Goal: Task Accomplishment & Management: Use online tool/utility

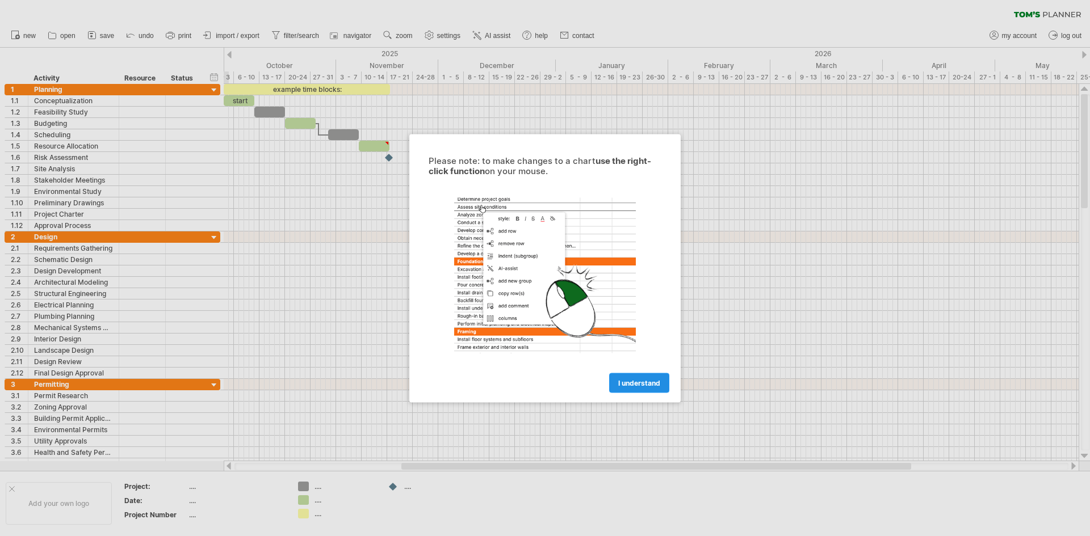
click at [623, 383] on span "I understand" at bounding box center [639, 383] width 42 height 9
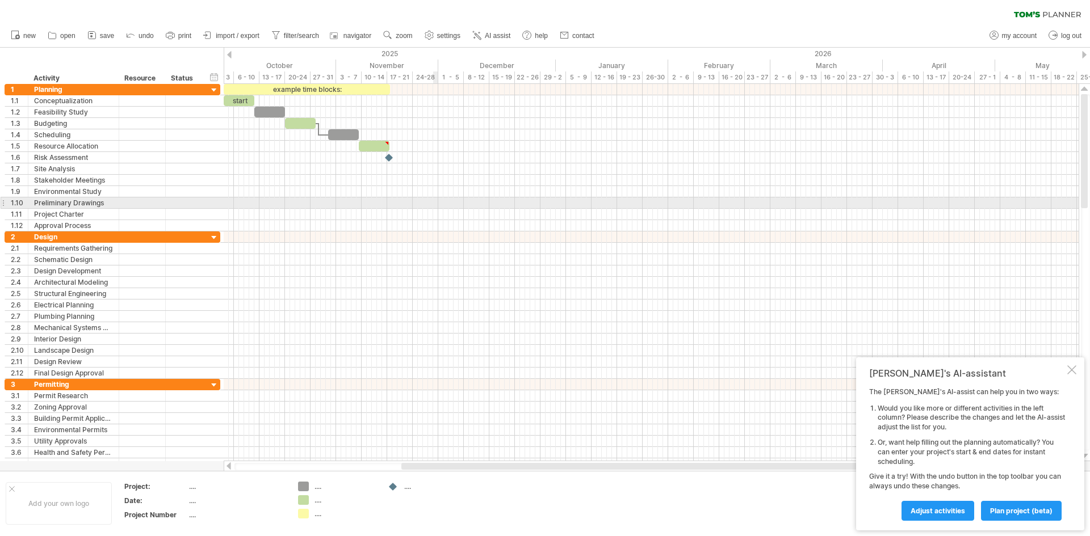
click at [438, 201] on div at bounding box center [651, 202] width 855 height 11
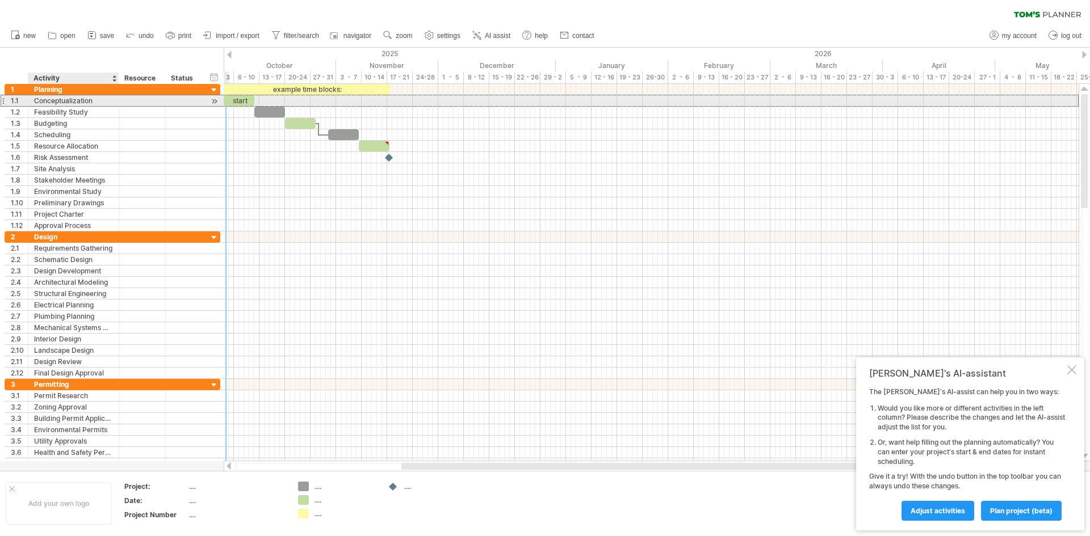
click at [68, 98] on div "Conceptualization" at bounding box center [73, 100] width 79 height 11
click at [68, 98] on input "**********" at bounding box center [73, 100] width 79 height 11
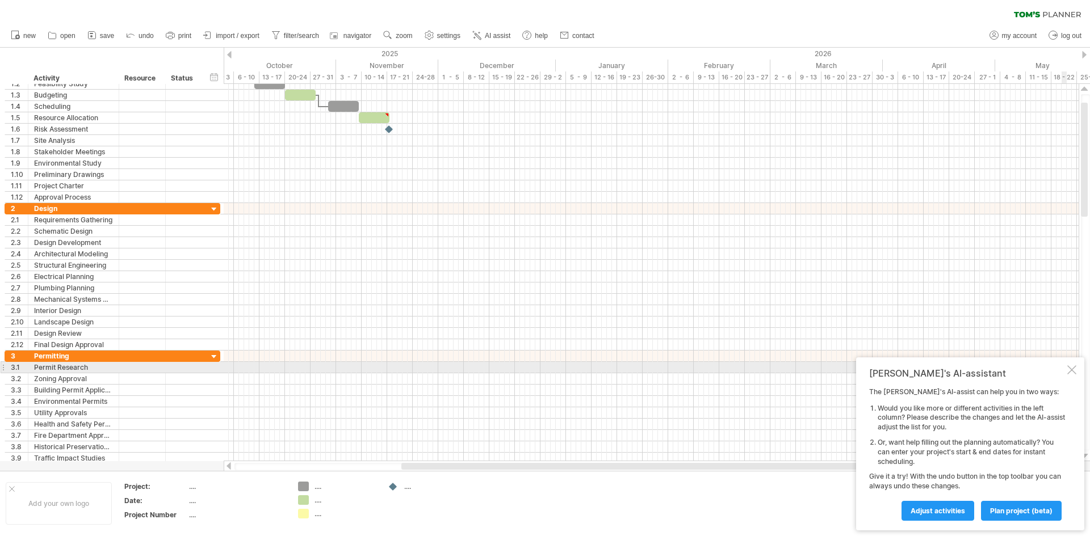
click at [1071, 367] on div at bounding box center [1071, 369] width 9 height 9
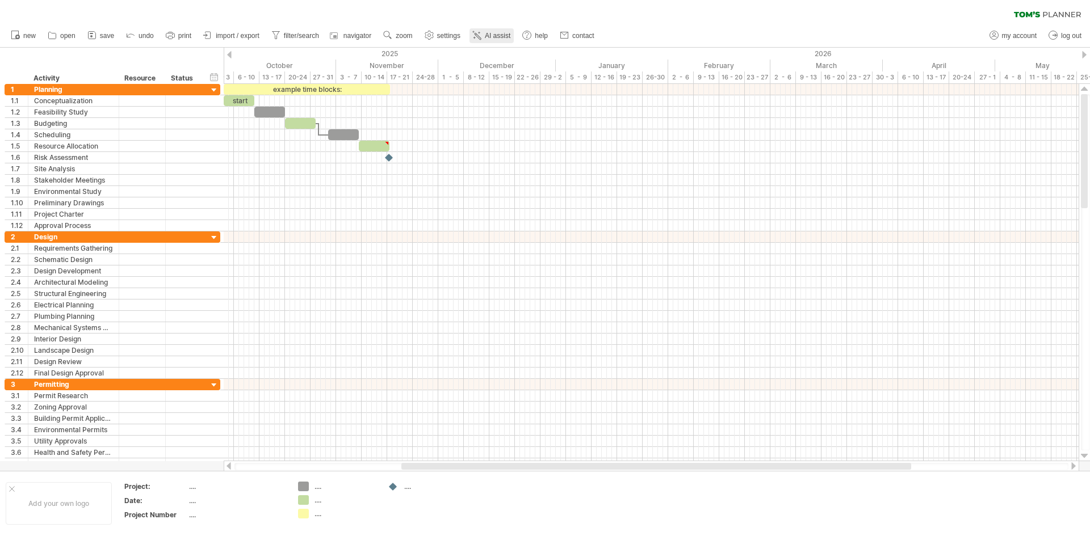
click at [495, 34] on span "AI assist" at bounding box center [498, 36] width 26 height 8
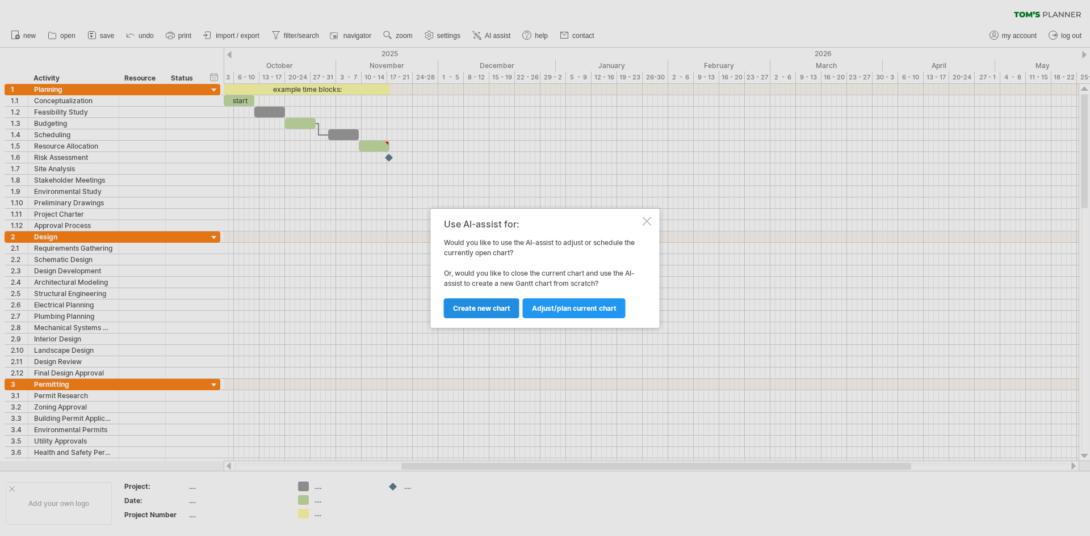
click at [485, 310] on span "Create new chart" at bounding box center [481, 308] width 57 height 9
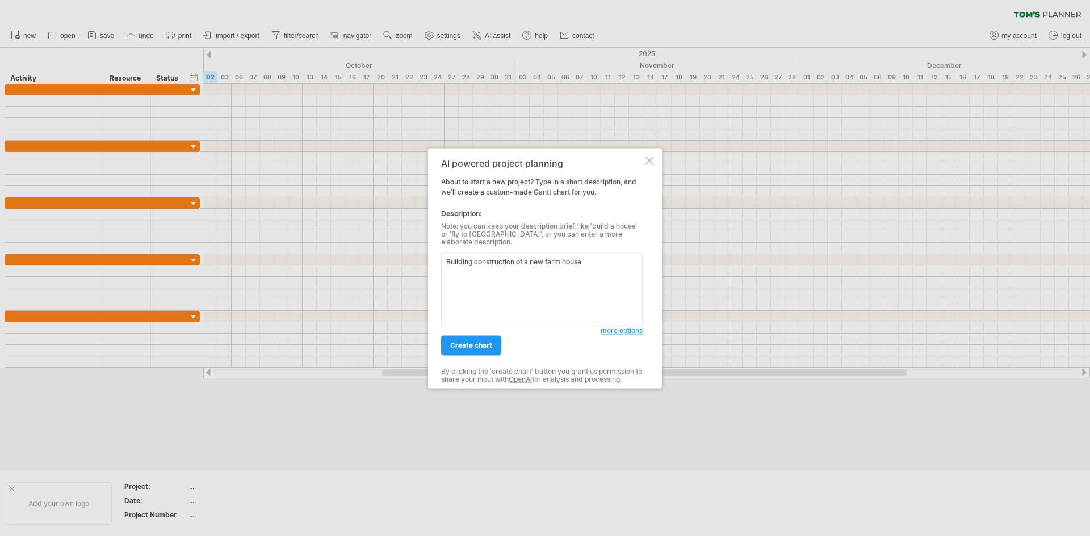
drag, startPoint x: 473, startPoint y: 255, endPoint x: 440, endPoint y: 255, distance: 33.5
click at [440, 255] on div "AI powered project planning About to start a new project? Type in a short descr…" at bounding box center [545, 268] width 234 height 240
type textarea "Construction of a new farm house"
click at [635, 330] on span "more options" at bounding box center [621, 330] width 42 height 9
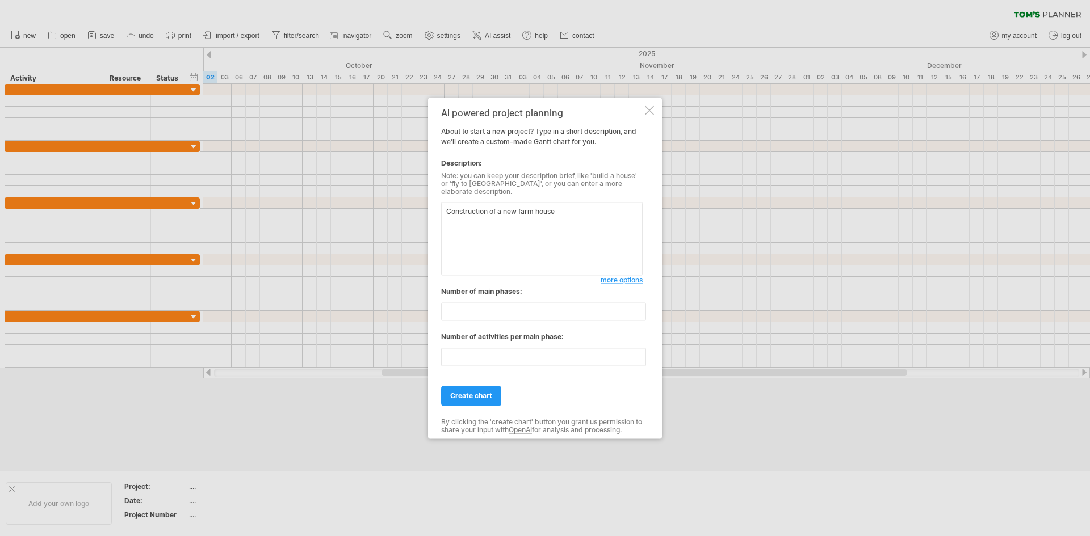
click at [458, 392] on span "create chart" at bounding box center [471, 396] width 42 height 9
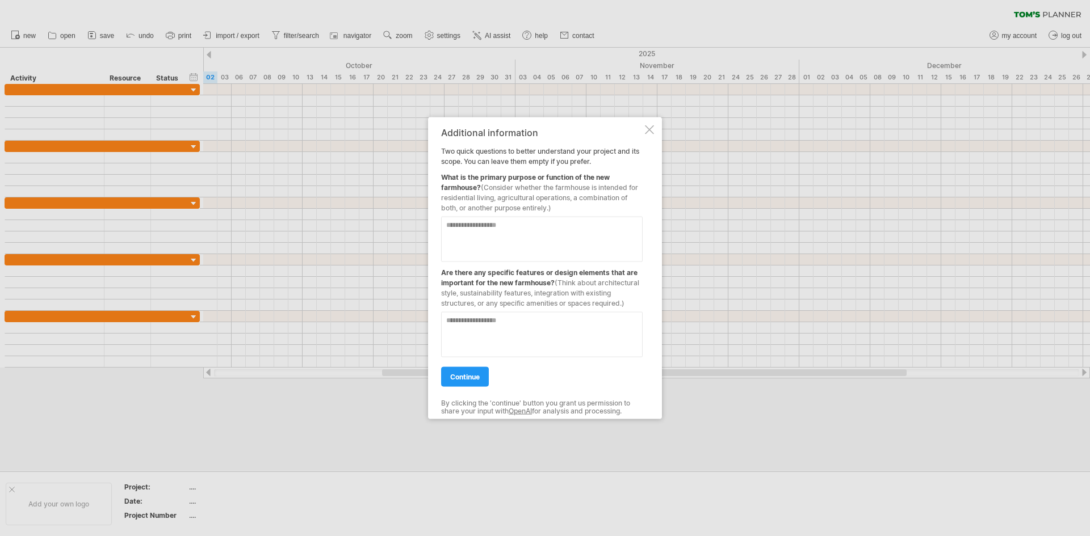
click at [470, 222] on textarea at bounding box center [541, 238] width 201 height 45
type textarea "**********"
click at [456, 322] on textarea at bounding box center [541, 334] width 201 height 45
type textarea "**********"
click at [461, 372] on span "continue" at bounding box center [465, 376] width 30 height 9
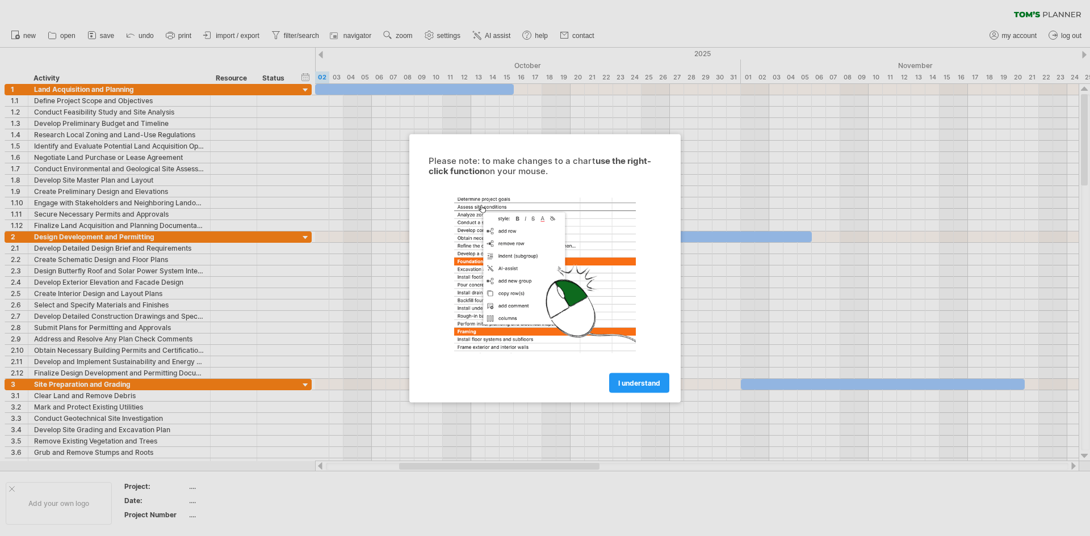
drag, startPoint x: 1087, startPoint y: 163, endPoint x: 1087, endPoint y: 195, distance: 31.8
click at [1087, 195] on div at bounding box center [545, 268] width 1090 height 536
click at [630, 380] on span "I understand" at bounding box center [639, 383] width 42 height 9
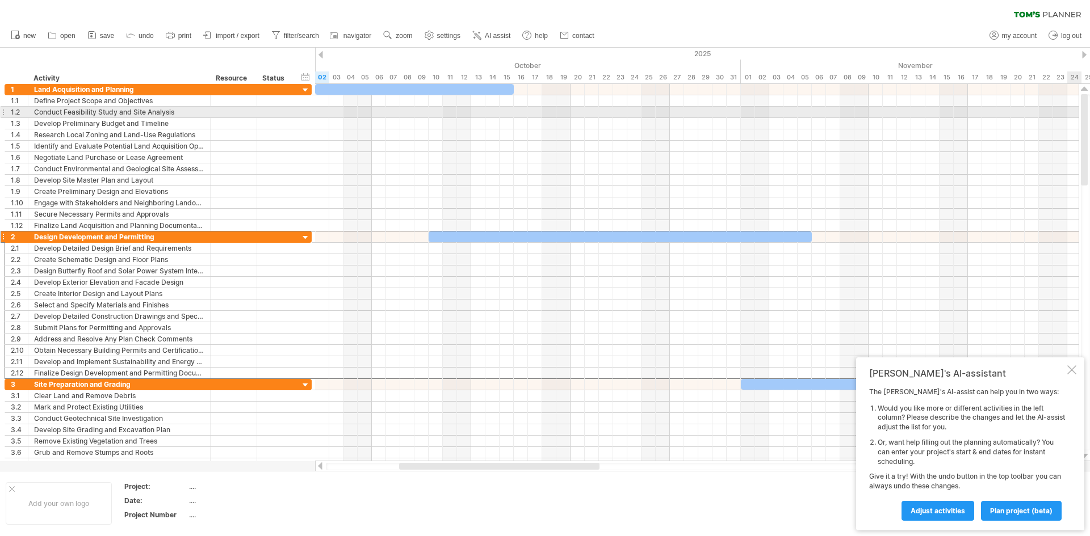
drag, startPoint x: 1087, startPoint y: 161, endPoint x: 1087, endPoint y: 117, distance: 43.7
click at [1087, 117] on div at bounding box center [1085, 272] width 9 height 356
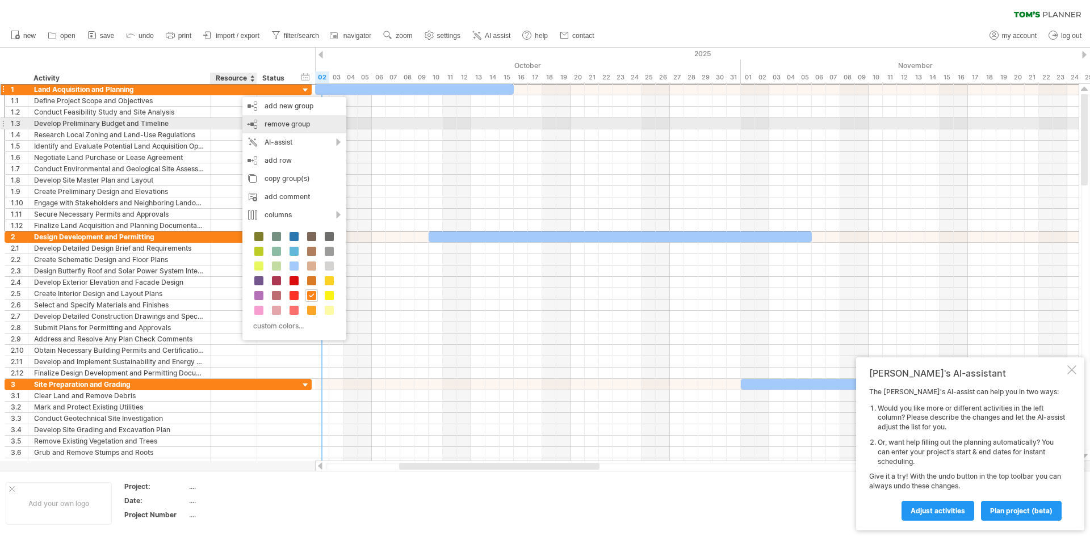
click at [280, 123] on span "remove group" at bounding box center [286, 124] width 45 height 9
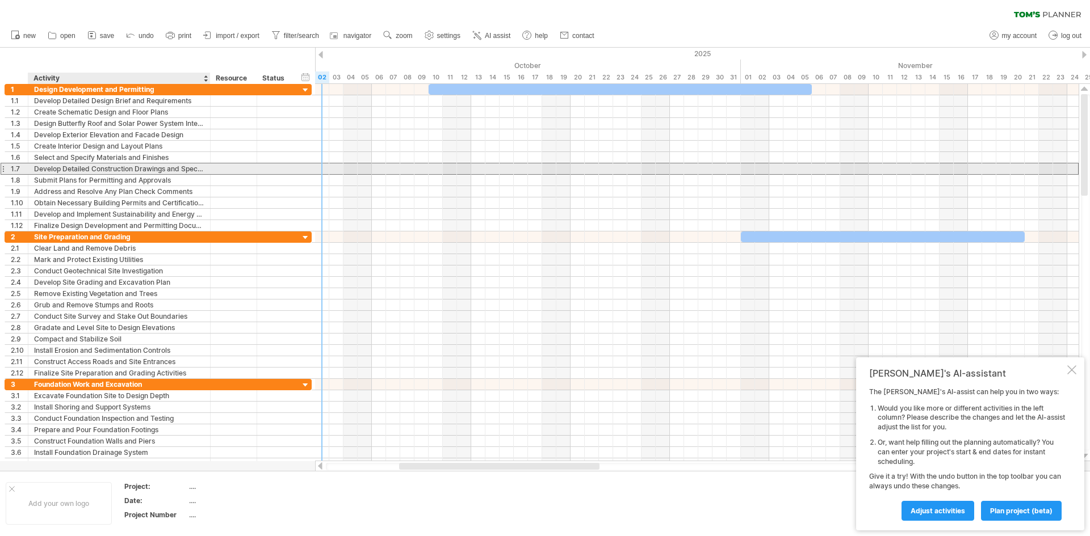
click at [242, 163] on div at bounding box center [233, 168] width 35 height 11
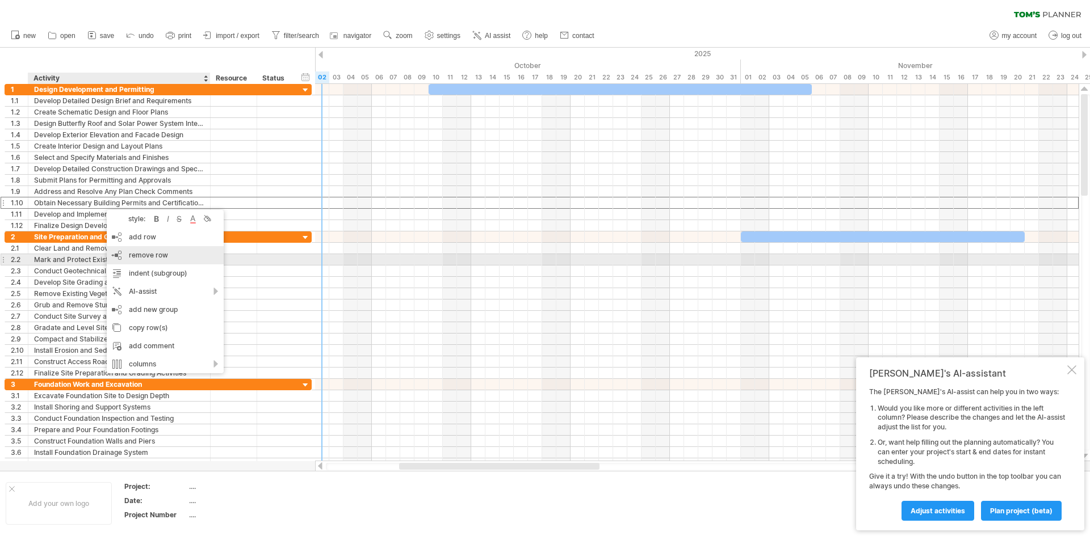
click at [172, 257] on div "remove row remove selected rows" at bounding box center [165, 255] width 117 height 18
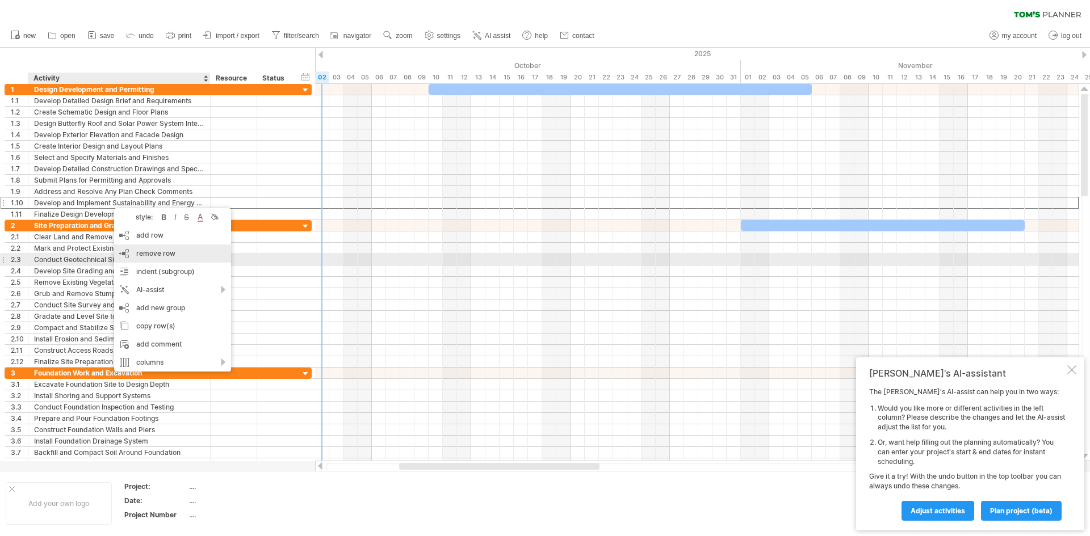
click at [163, 255] on span "remove row" at bounding box center [155, 253] width 39 height 9
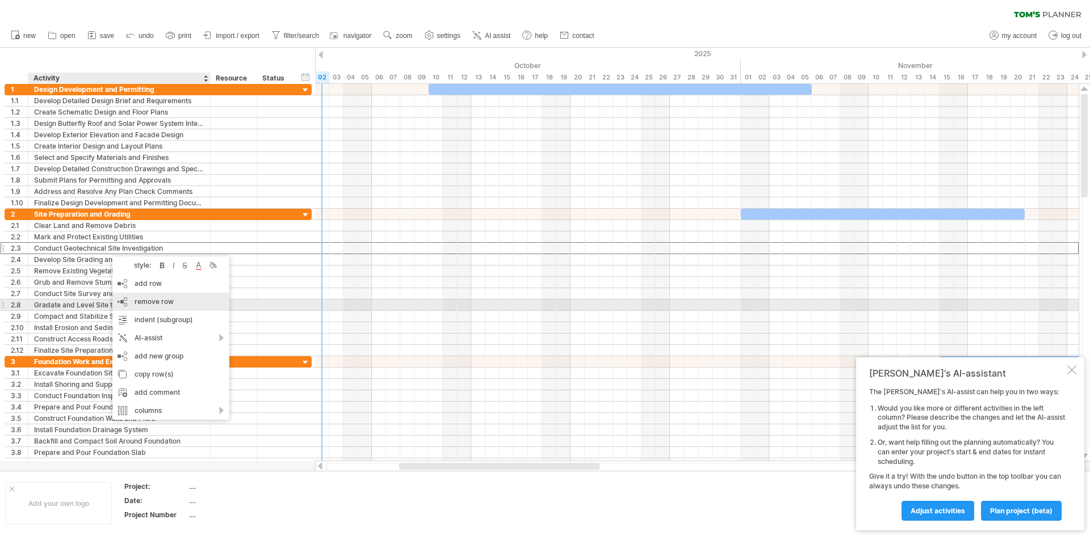
click at [157, 304] on span "remove row" at bounding box center [153, 301] width 39 height 9
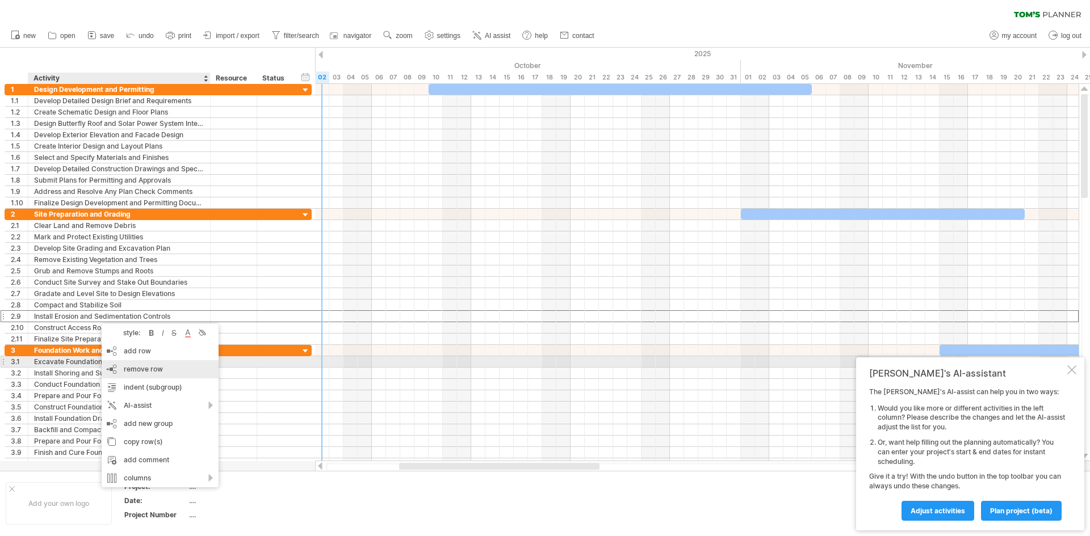
click at [158, 363] on div "remove row remove selected rows" at bounding box center [160, 369] width 117 height 18
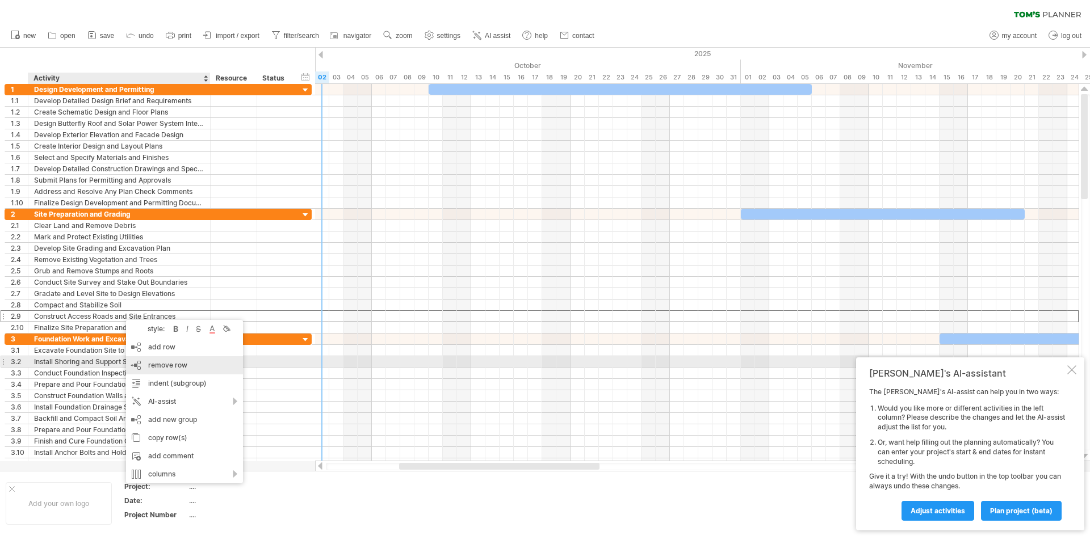
click at [171, 364] on span "remove row" at bounding box center [167, 365] width 39 height 9
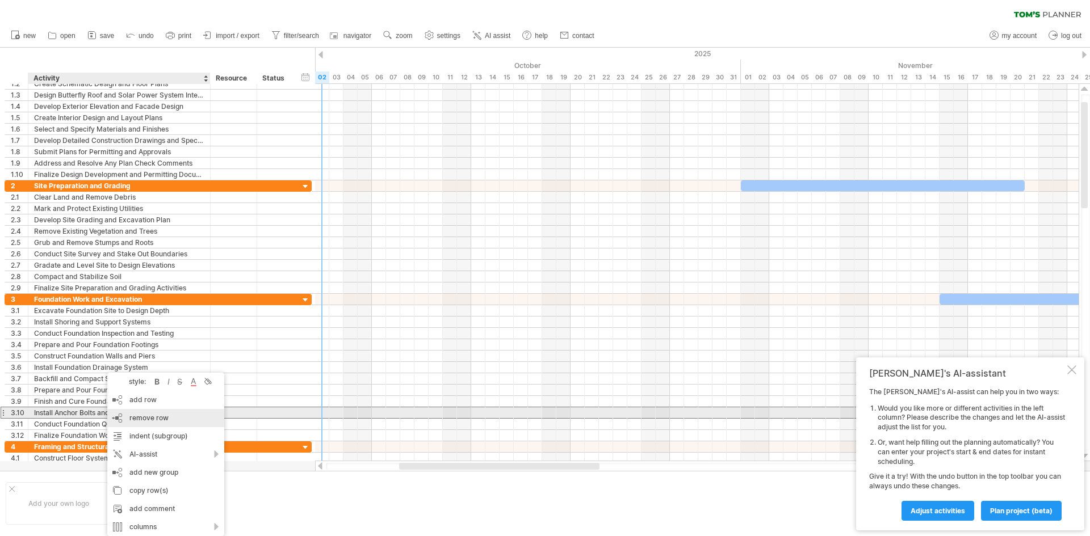
click at [154, 415] on span "remove row" at bounding box center [148, 418] width 39 height 9
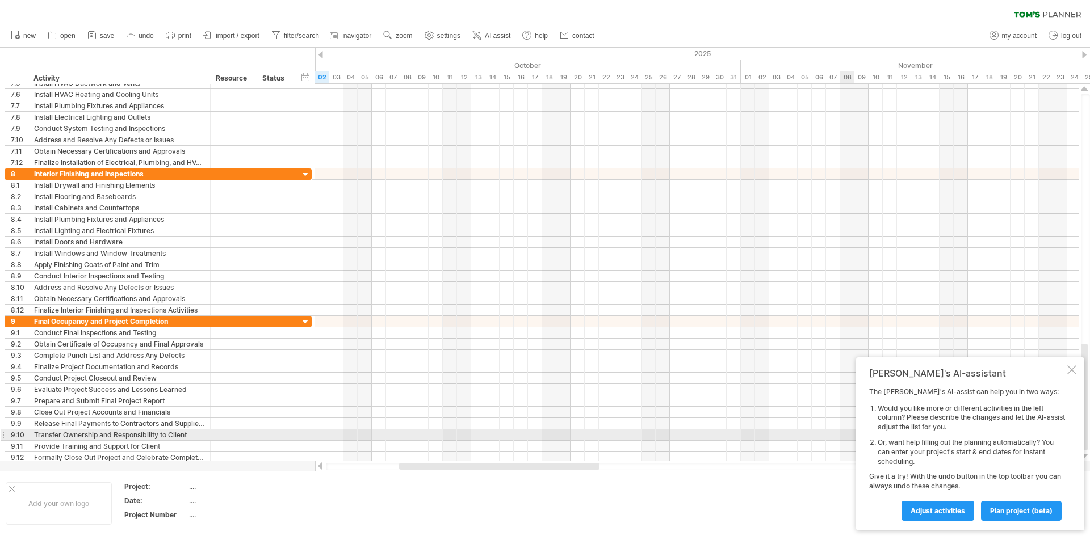
drag, startPoint x: 1082, startPoint y: 229, endPoint x: 1089, endPoint y: 430, distance: 201.6
click at [1089, 430] on div at bounding box center [1085, 272] width 9 height 356
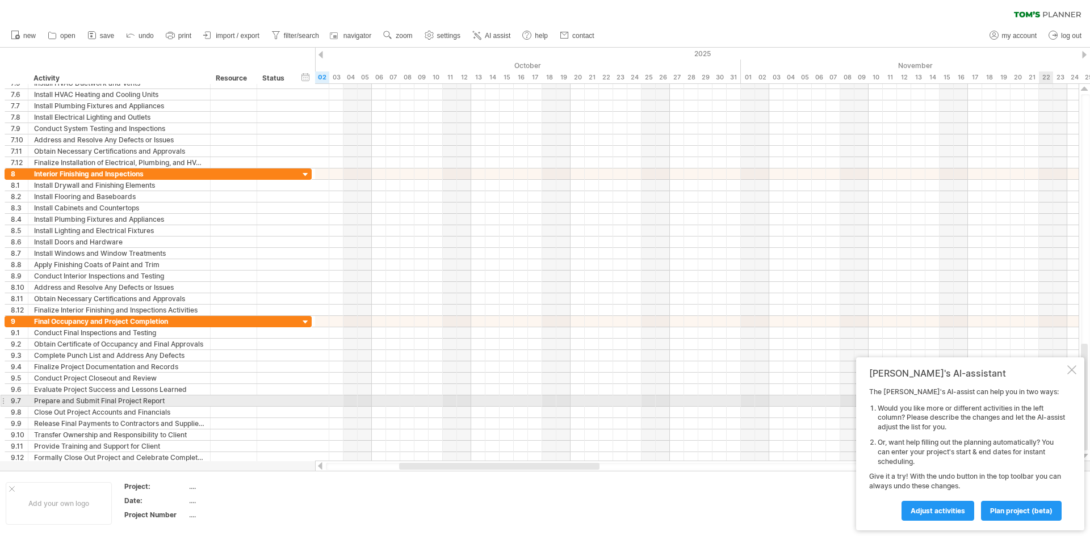
drag, startPoint x: 1087, startPoint y: 367, endPoint x: 1089, endPoint y: 400, distance: 33.6
click at [1089, 400] on div at bounding box center [1085, 272] width 9 height 356
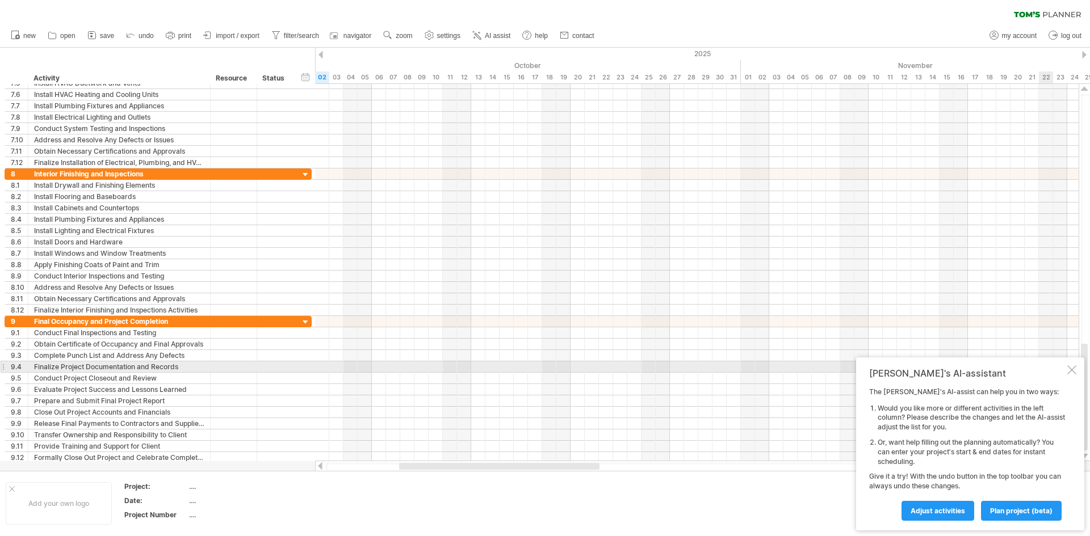
drag, startPoint x: 1084, startPoint y: 346, endPoint x: 1089, endPoint y: 368, distance: 22.6
click at [1089, 368] on div at bounding box center [1085, 272] width 9 height 356
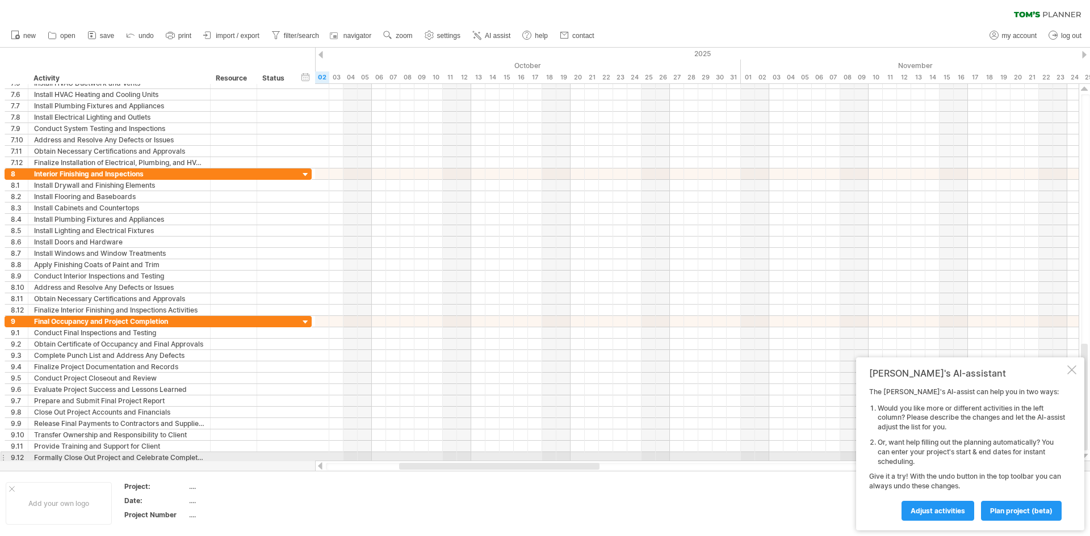
click at [1085, 455] on div at bounding box center [1084, 456] width 7 height 9
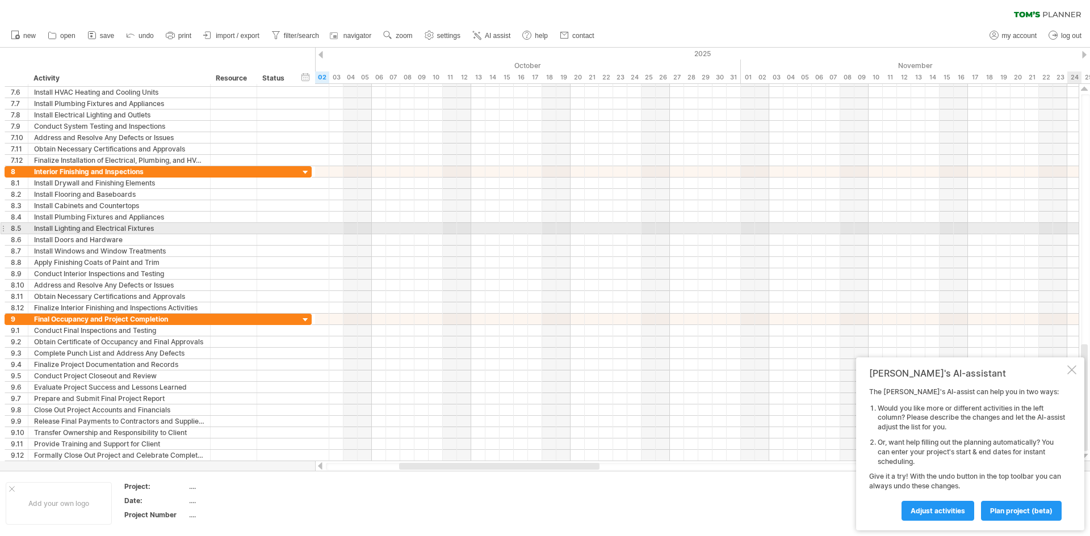
click at [1082, 233] on div at bounding box center [1085, 272] width 9 height 356
click at [1084, 233] on div at bounding box center [1085, 272] width 9 height 356
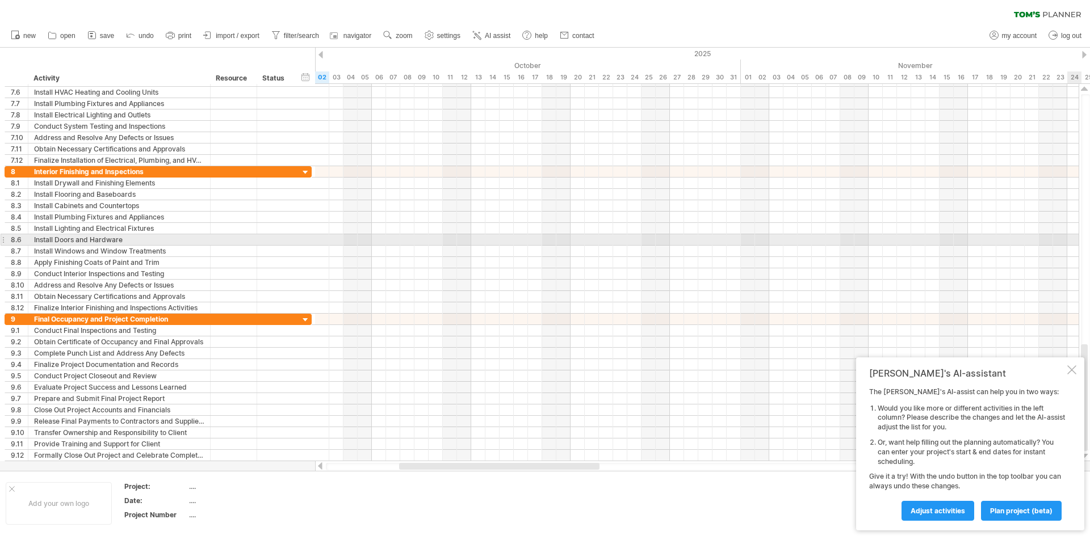
click at [1086, 236] on div at bounding box center [1085, 272] width 9 height 356
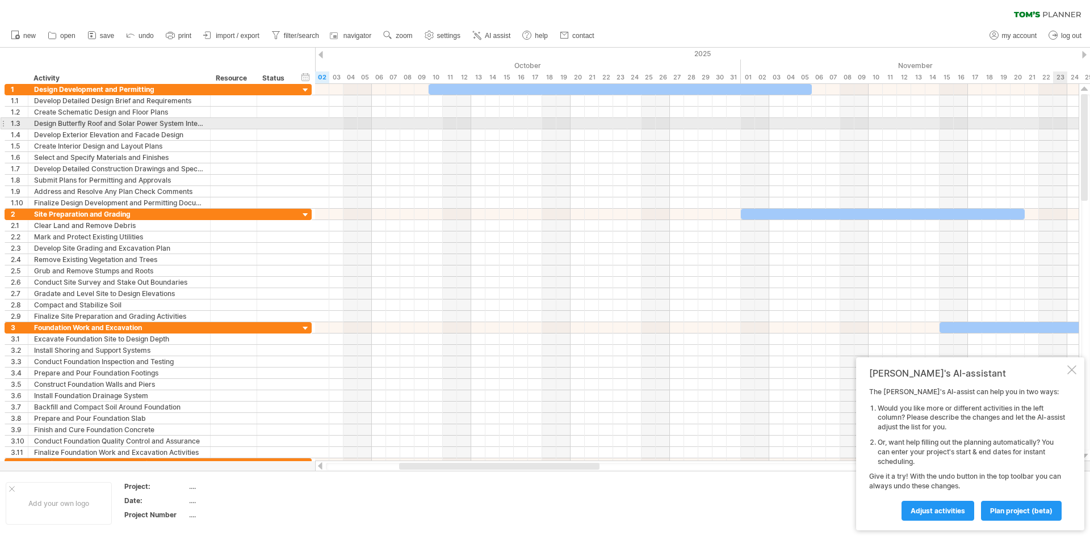
drag, startPoint x: 1083, startPoint y: 269, endPoint x: 1086, endPoint y: 125, distance: 144.2
click at [1086, 125] on div at bounding box center [1084, 147] width 7 height 107
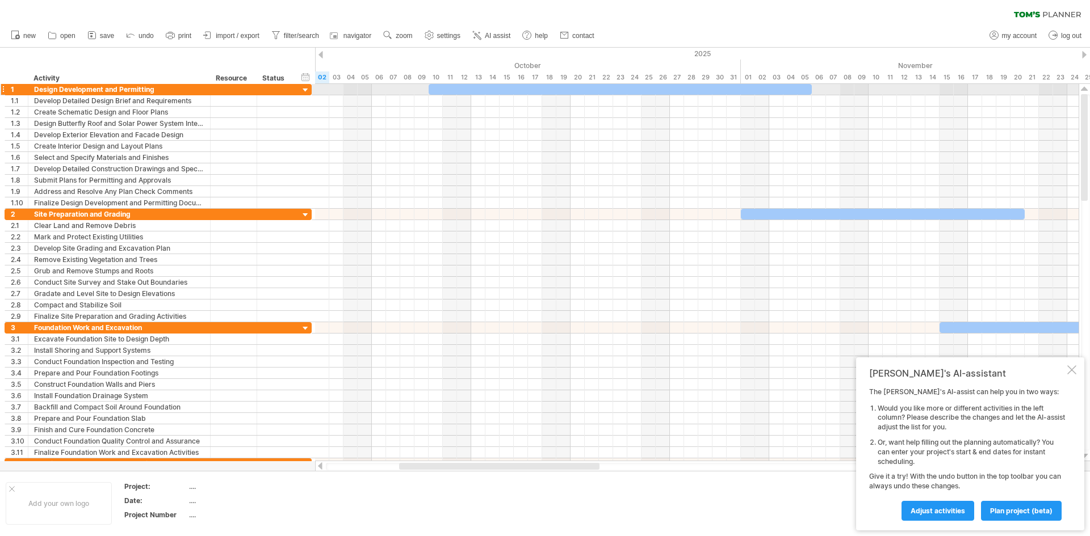
click at [305, 88] on div at bounding box center [305, 90] width 11 height 11
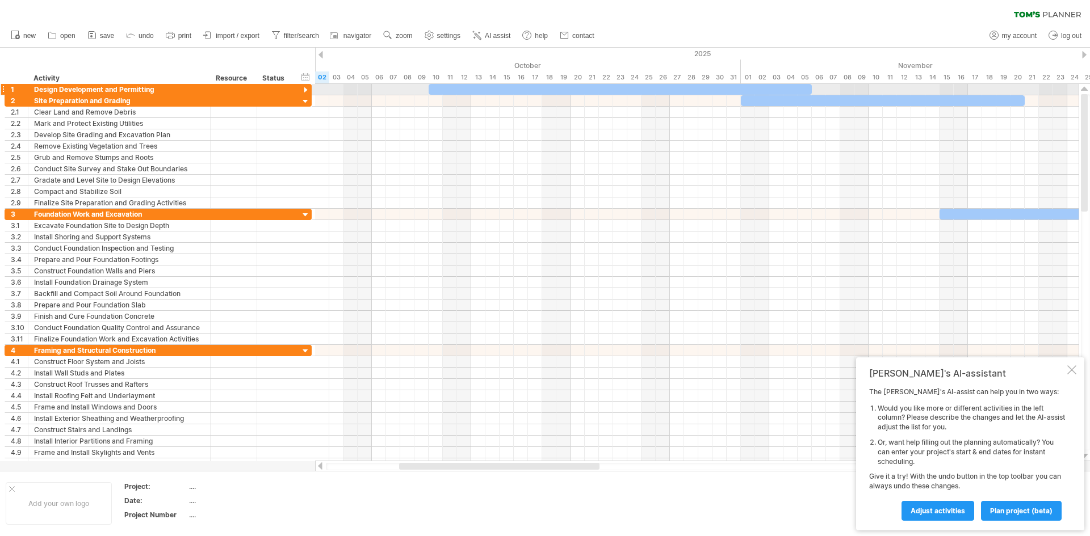
click at [305, 88] on div at bounding box center [305, 90] width 11 height 11
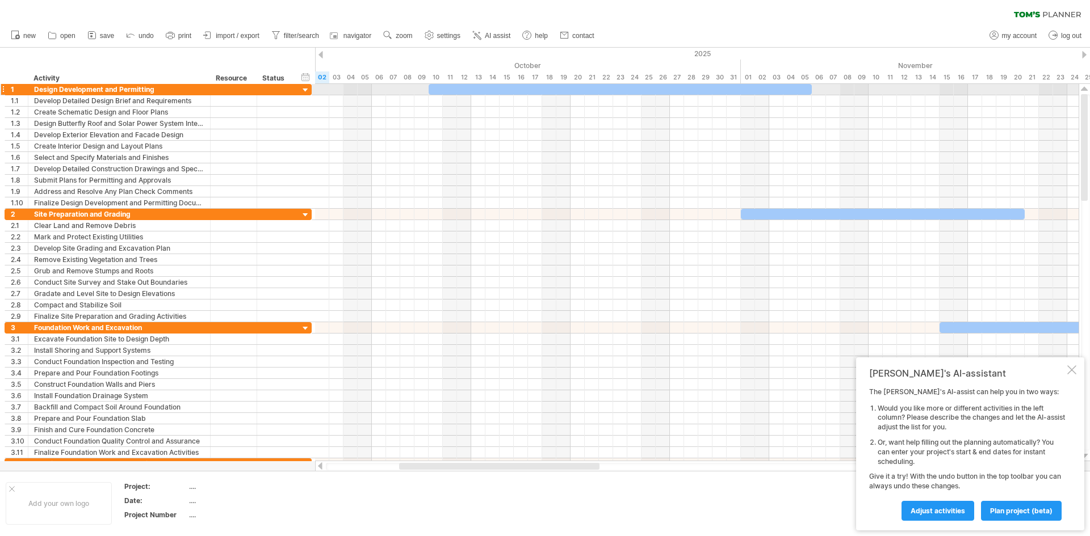
click at [305, 88] on div at bounding box center [305, 90] width 11 height 11
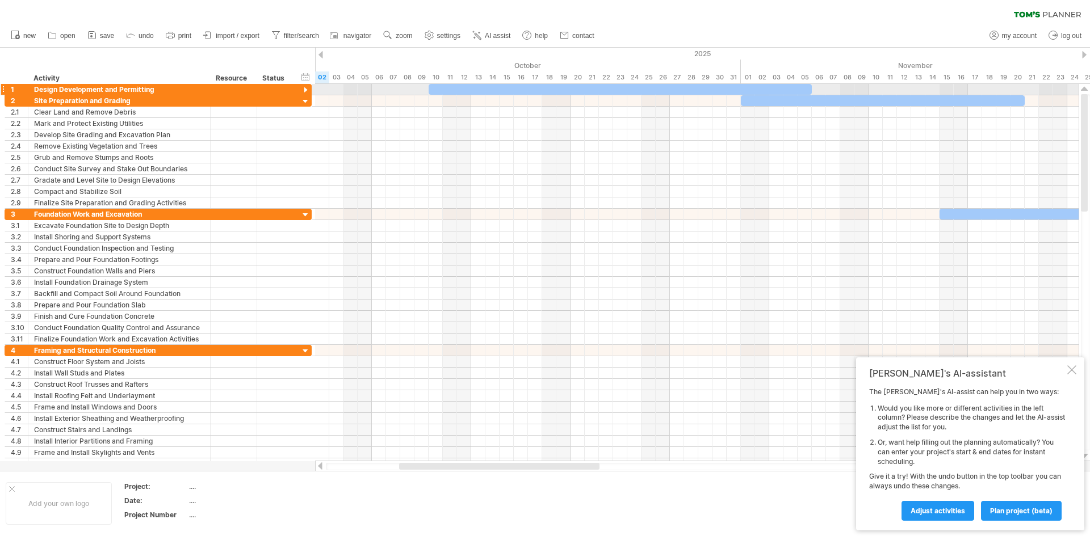
click at [305, 88] on div at bounding box center [305, 90] width 11 height 11
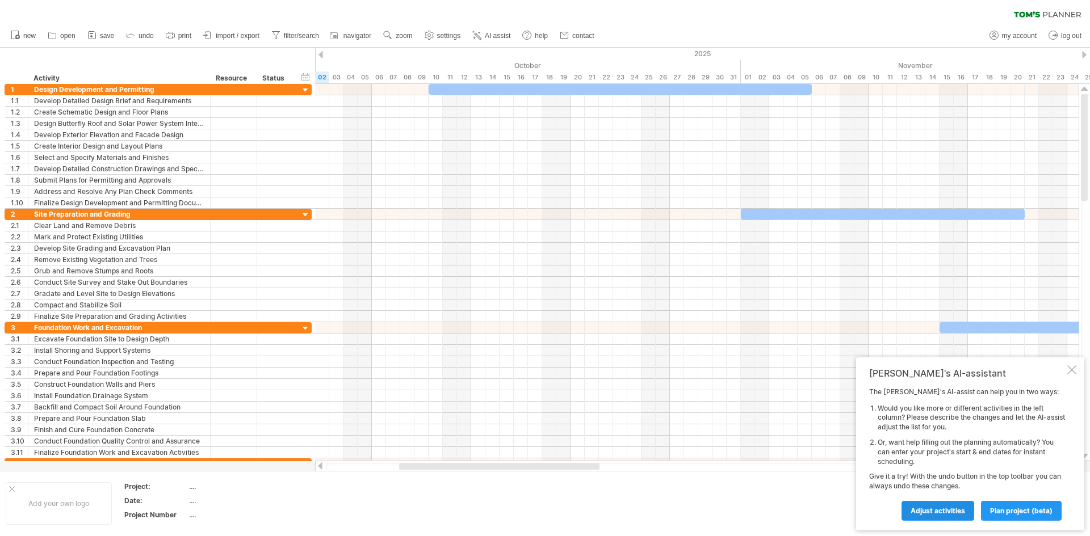
click at [940, 510] on span "Adjust activities" at bounding box center [937, 511] width 54 height 9
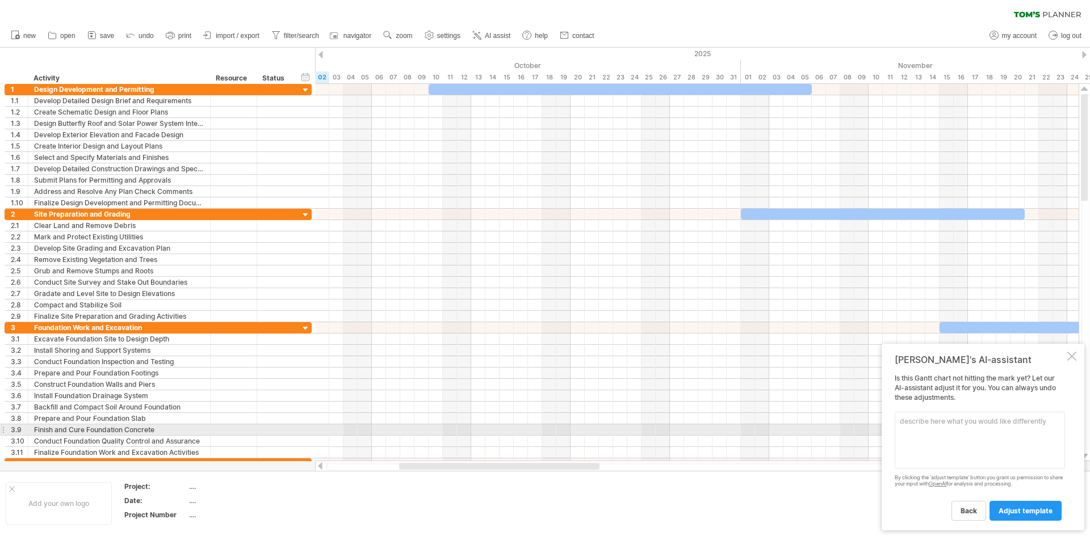
click at [930, 426] on textarea at bounding box center [979, 440] width 170 height 57
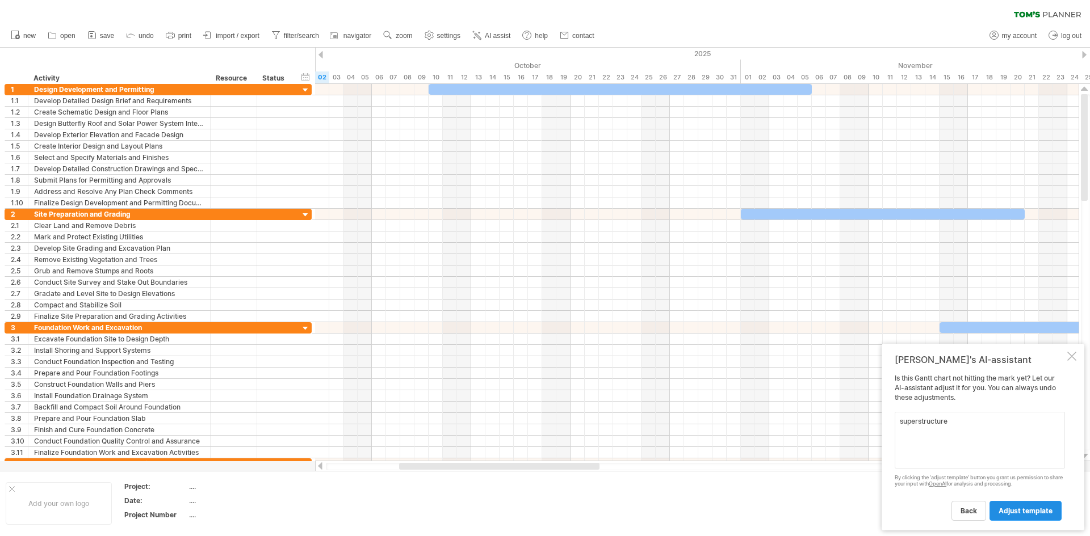
type textarea "superstructure"
click at [1007, 513] on span "adjust template" at bounding box center [1025, 511] width 54 height 9
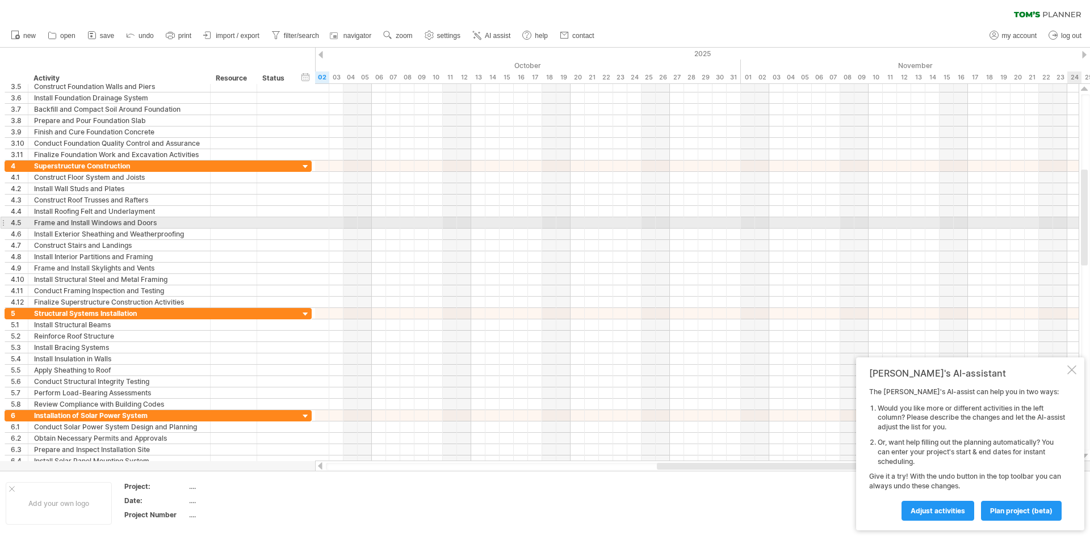
drag, startPoint x: 1085, startPoint y: 190, endPoint x: 1085, endPoint y: 222, distance: 32.3
click at [1085, 222] on div at bounding box center [1084, 218] width 7 height 96
